Goal: Complete application form

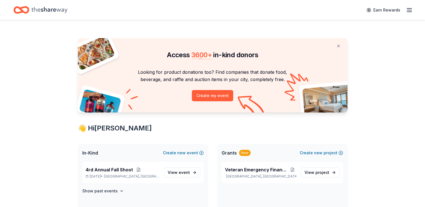
click at [45, 10] on icon "Home" at bounding box center [49, 10] width 36 height 12
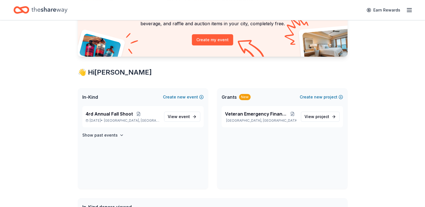
scroll to position [56, 0]
click at [172, 115] on span "View event" at bounding box center [179, 116] width 22 height 7
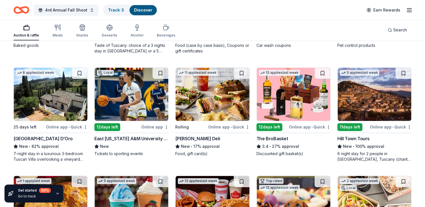
scroll to position [355, 0]
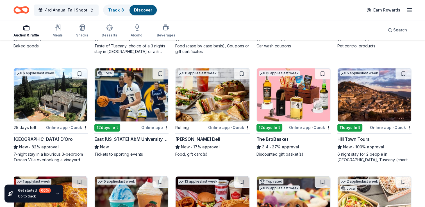
click at [297, 94] on img at bounding box center [294, 94] width 74 height 53
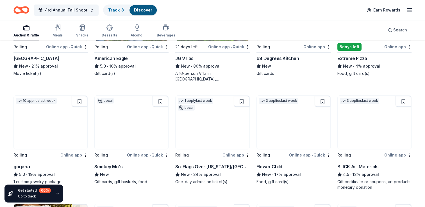
scroll to position [665, 0]
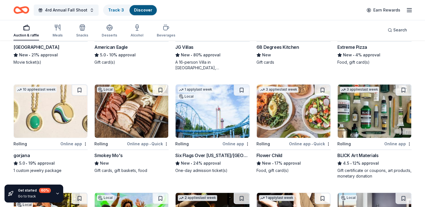
click at [43, 110] on img at bounding box center [51, 111] width 74 height 53
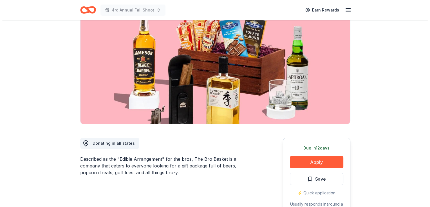
scroll to position [56, 0]
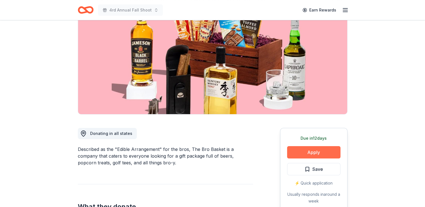
click at [313, 152] on button "Apply" at bounding box center [313, 152] width 53 height 12
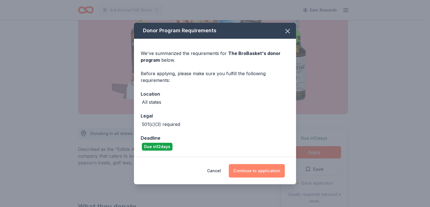
click at [257, 169] on button "Continue to application" at bounding box center [257, 170] width 56 height 13
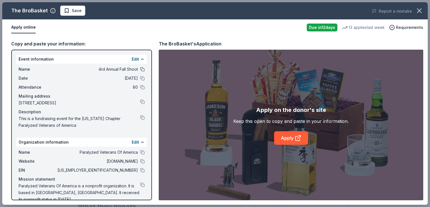
click at [140, 70] on button at bounding box center [142, 69] width 4 height 4
click at [140, 60] on button at bounding box center [142, 59] width 4 height 4
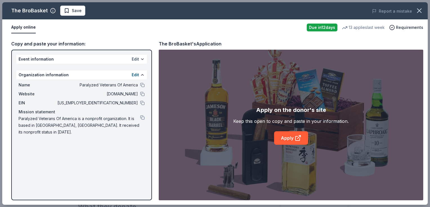
click at [136, 58] on button "Edit" at bounding box center [135, 59] width 7 height 7
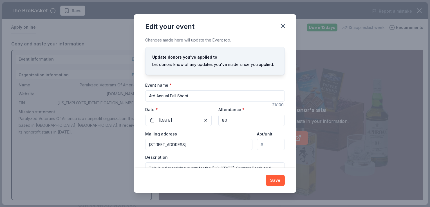
click at [153, 96] on input "4rd Annual Fall Shoot" at bounding box center [214, 96] width 139 height 11
type input "4th Annual Fall Shoot"
click at [277, 183] on button "Save" at bounding box center [274, 180] width 19 height 11
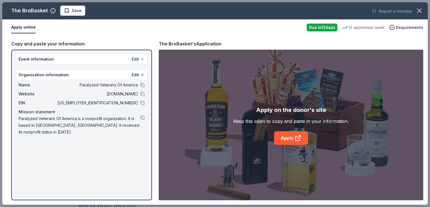
click at [142, 58] on button at bounding box center [142, 59] width 4 height 4
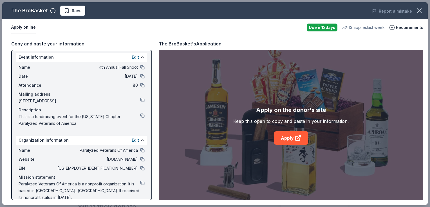
scroll to position [3, 0]
click at [47, 189] on span "Paralyzed Veterans Of America is a nonprofit organization. It is based in Crosb…" at bounding box center [79, 190] width 121 height 20
drag, startPoint x: 134, startPoint y: 190, endPoint x: 64, endPoint y: 192, distance: 69.7
click at [64, 192] on span "Paralyzed Veterans Of America is a nonprofit organization. It is based in Crosb…" at bounding box center [79, 190] width 121 height 20
click at [62, 188] on span "Paralyzed Veterans Of America is a nonprofit organization. It is based in Crosb…" at bounding box center [79, 190] width 121 height 20
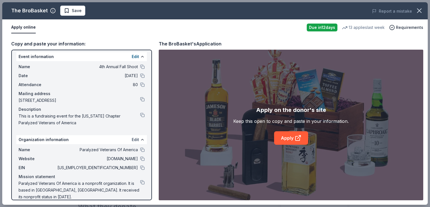
click at [133, 140] on button "Edit" at bounding box center [135, 140] width 7 height 7
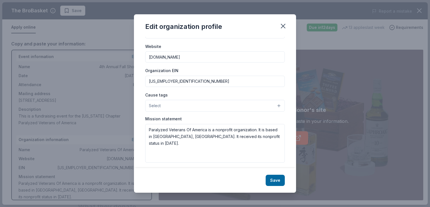
scroll to position [56, 0]
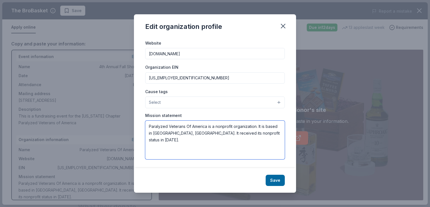
drag, startPoint x: 267, startPoint y: 135, endPoint x: 91, endPoint y: 130, distance: 175.8
click at [91, 130] on div "Edit organization profile Changes made here will be reflected on your Account. …" at bounding box center [215, 103] width 430 height 207
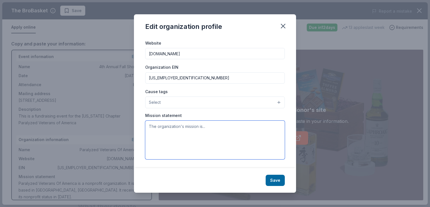
paste textarea "The mission of Texas Chapter Paralyzed Veterans of America (Texas PVA) is to se…"
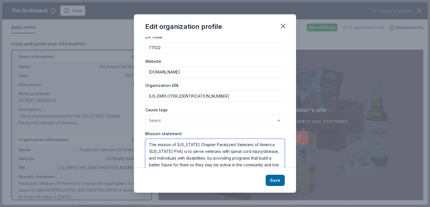
scroll to position [28, 0]
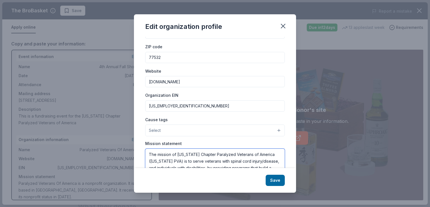
type textarea "The mission of Texas Chapter Paralyzed Veterans of America (Texas PVA) is to se…"
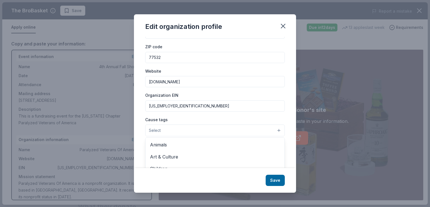
click at [274, 132] on button "Select" at bounding box center [214, 131] width 139 height 12
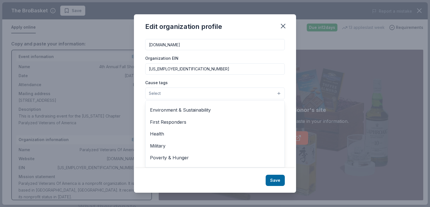
scroll to position [78, 0]
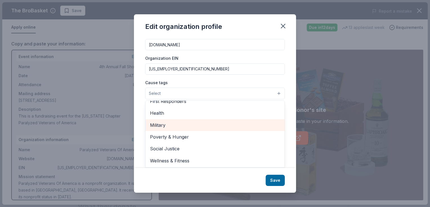
click at [174, 126] on span "Military" at bounding box center [215, 125] width 130 height 7
click at [176, 126] on span "Health" at bounding box center [215, 125] width 130 height 7
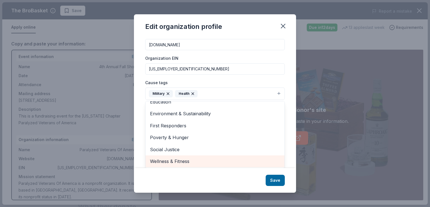
click at [189, 160] on span "Wellness & Fitness" at bounding box center [215, 161] width 130 height 7
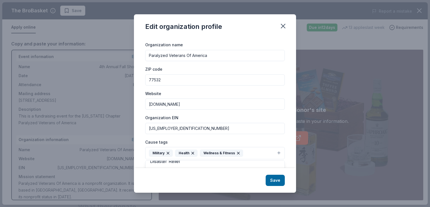
scroll to position [0, 0]
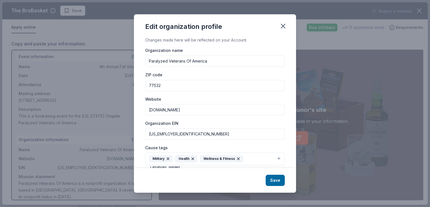
click at [149, 60] on div "Organization name Paralyzed Veterans Of America ZIP code 77532 Website www.texa…" at bounding box center [214, 132] width 139 height 170
click at [149, 60] on input "Paralyzed Veterans Of America" at bounding box center [214, 61] width 139 height 11
type input "[US_STATE] Chapter Paralyzed Veterans of America"
click at [277, 180] on button "Save" at bounding box center [274, 180] width 19 height 11
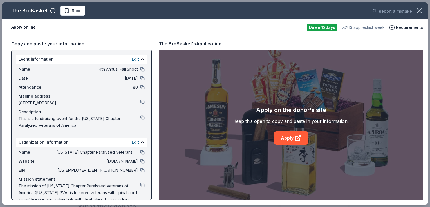
scroll to position [9, 0]
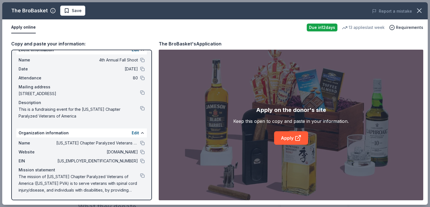
click at [49, 180] on span "The mission of Texas Chapter Paralyzed Veterans of America (Texas PVA) is to se…" at bounding box center [79, 184] width 121 height 20
click at [126, 189] on span "The mission of Texas Chapter Paralyzed Veterans of America (Texas PVA) is to se…" at bounding box center [79, 184] width 121 height 20
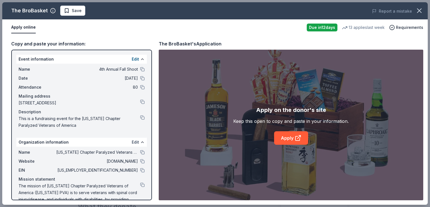
click at [132, 143] on button "Edit" at bounding box center [135, 142] width 7 height 7
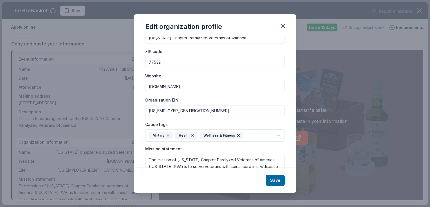
scroll to position [57, 0]
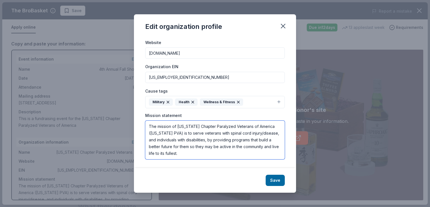
drag, startPoint x: 157, startPoint y: 133, endPoint x: 140, endPoint y: 120, distance: 21.5
click at [140, 120] on div "Changes made here will be reflected on your Account. Organization name Texas Ch…" at bounding box center [215, 102] width 162 height 131
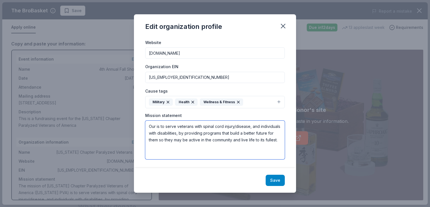
type textarea "Our is to serve veterans with spinal cord injury/disease, and individuals with …"
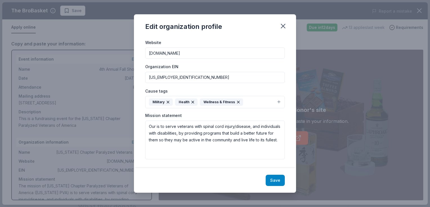
click at [277, 179] on button "Save" at bounding box center [274, 180] width 19 height 11
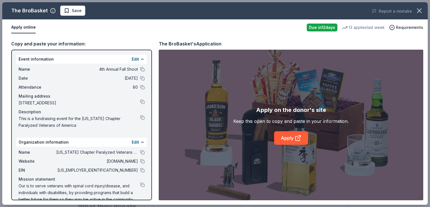
scroll to position [9, 0]
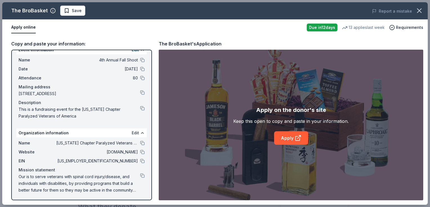
click at [133, 132] on button "Edit" at bounding box center [135, 133] width 7 height 7
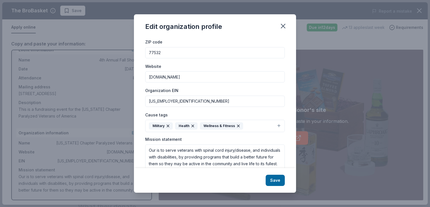
scroll to position [57, 0]
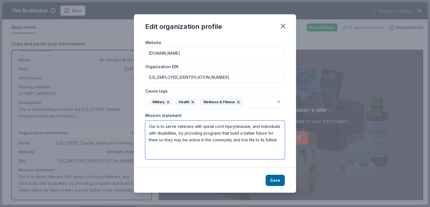
click at [155, 127] on textarea "Our is to serve veterans with spinal cord injury/disease, and individuals with …" at bounding box center [214, 140] width 139 height 39
type textarea "Our mission is to serve veterans with spinal cord injury/disease, and individua…"
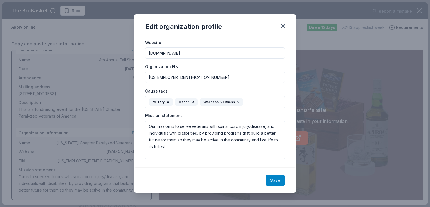
click at [275, 180] on button "Save" at bounding box center [274, 180] width 19 height 11
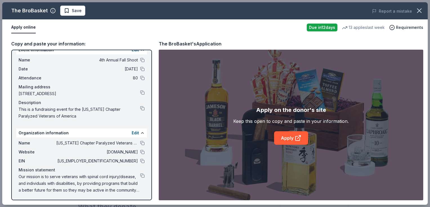
scroll to position [0, 0]
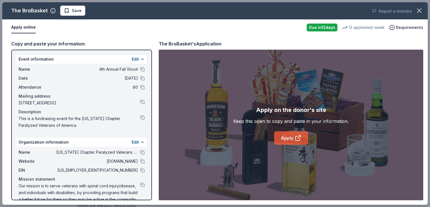
click at [289, 138] on link "Apply" at bounding box center [291, 138] width 34 height 13
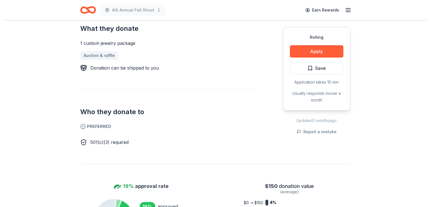
scroll to position [225, 0]
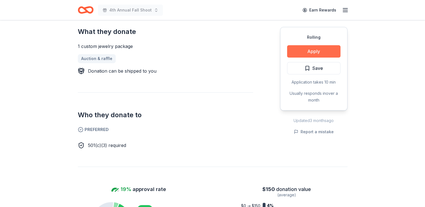
click at [315, 52] on button "Apply" at bounding box center [313, 51] width 53 height 12
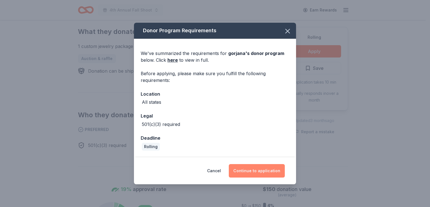
click at [255, 171] on button "Continue to application" at bounding box center [257, 170] width 56 height 13
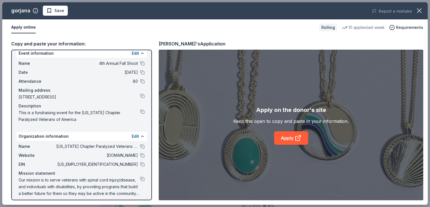
scroll to position [9, 0]
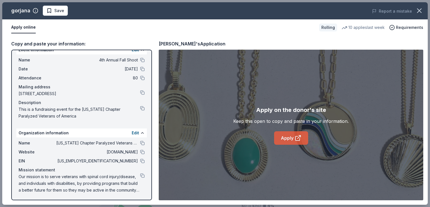
click at [289, 138] on link "Apply" at bounding box center [291, 138] width 34 height 13
